Goal: Task Accomplishment & Management: Manage account settings

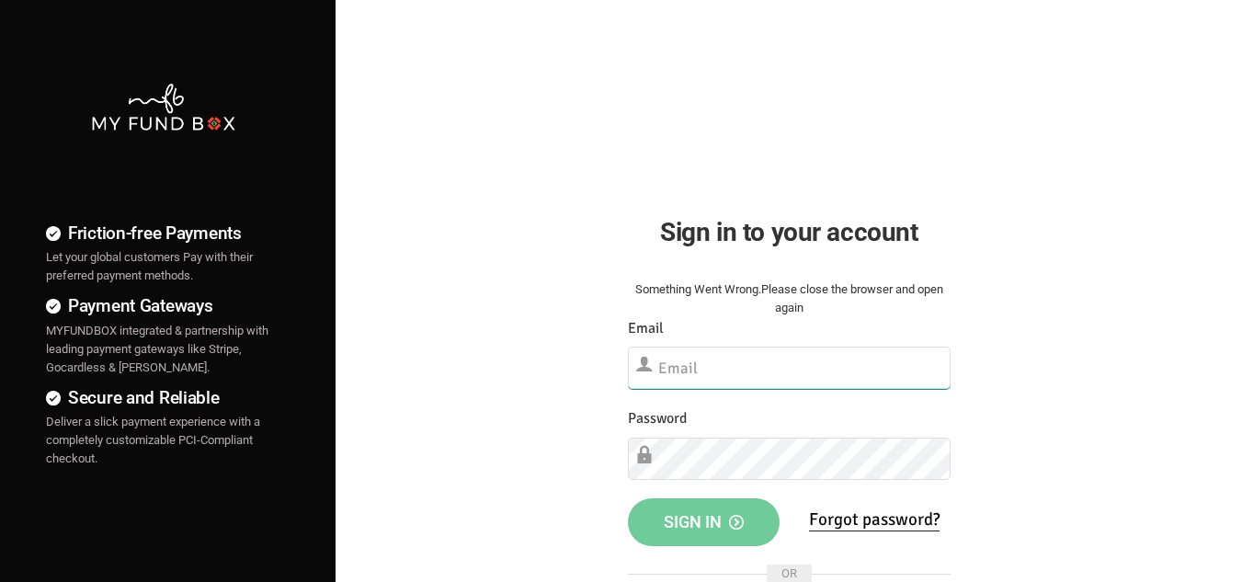
type input "[PERSON_NAME][EMAIL_ADDRESS][DOMAIN_NAME]"
click at [700, 519] on span "Sign in" at bounding box center [704, 521] width 80 height 19
